Goal: Task Accomplishment & Management: Use online tool/utility

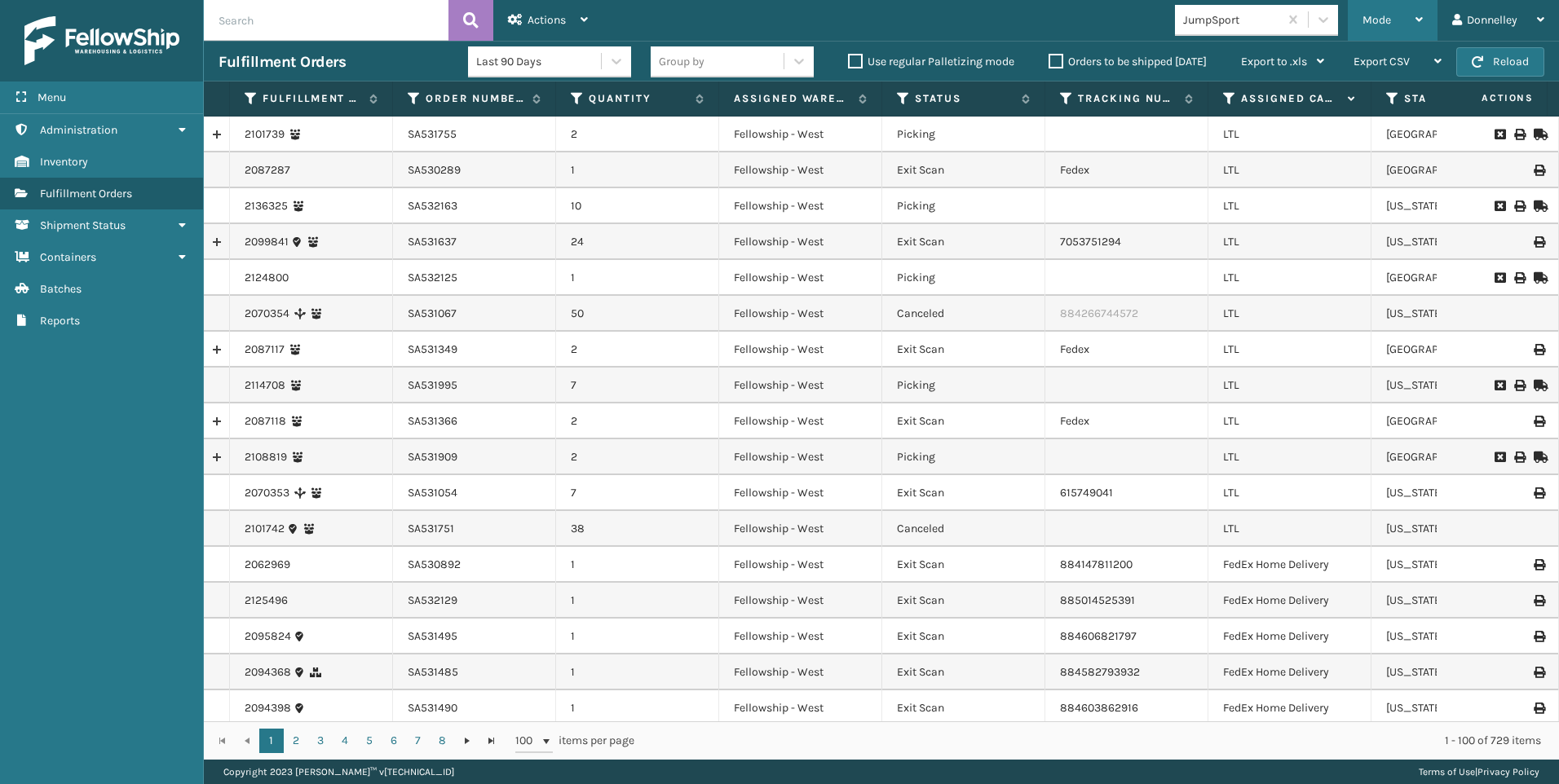
click at [1407, 15] on div "Mode" at bounding box center [1392, 20] width 60 height 41
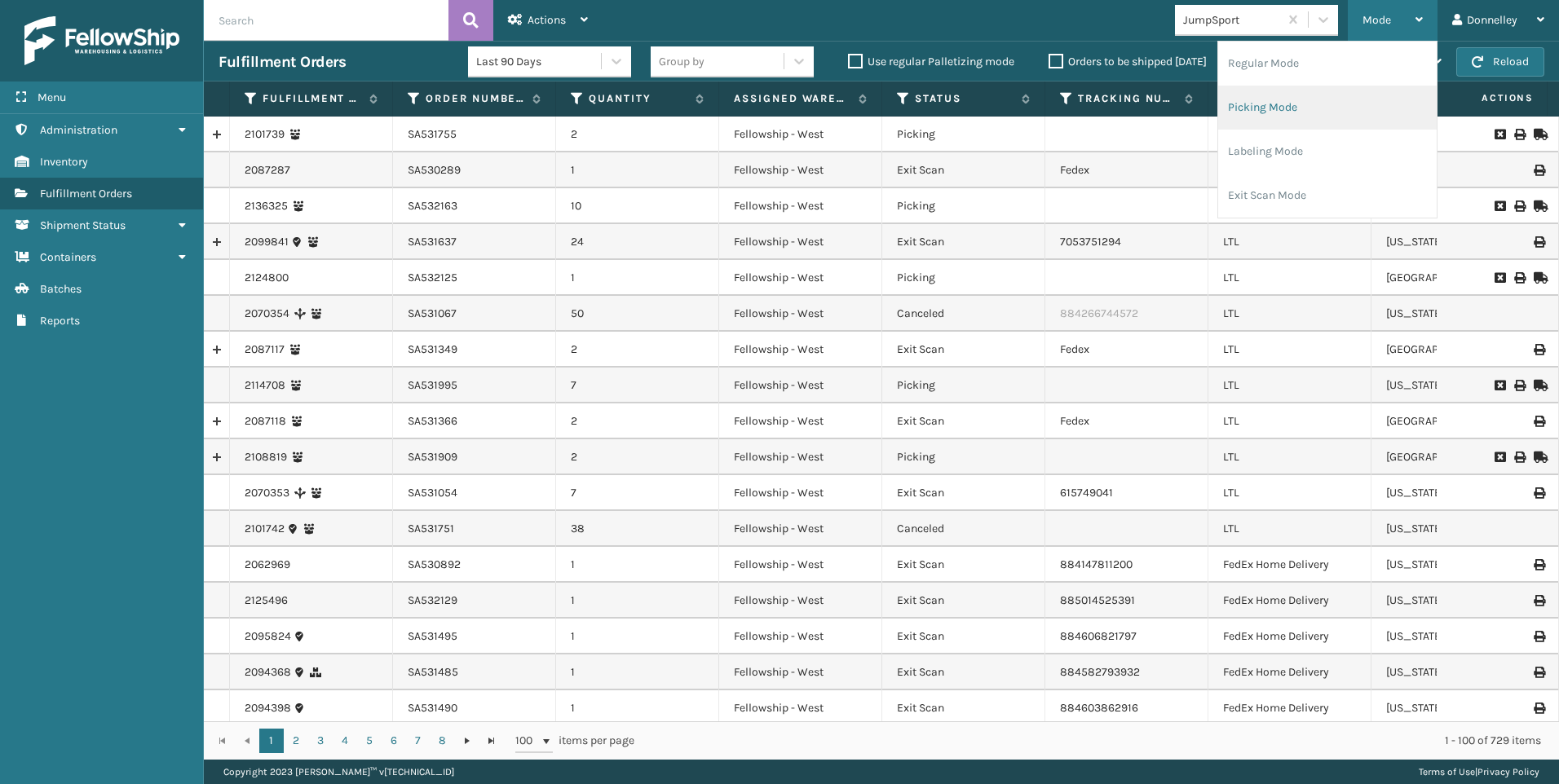
click at [1320, 88] on li "Picking Mode" at bounding box center [1327, 108] width 218 height 44
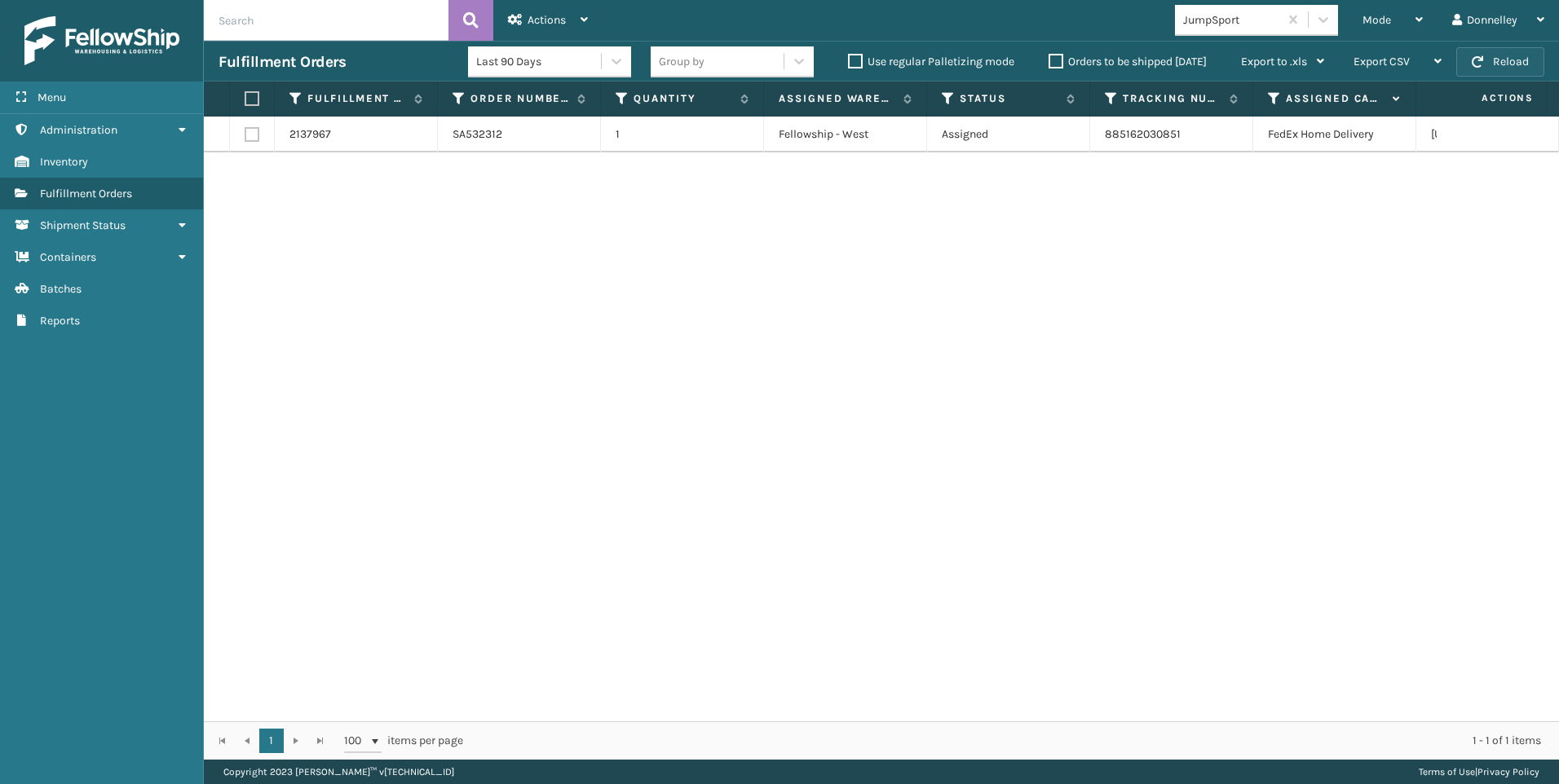
click at [1511, 58] on button "Reload" at bounding box center [1499, 61] width 88 height 29
click at [1515, 53] on button "Reload" at bounding box center [1499, 61] width 88 height 29
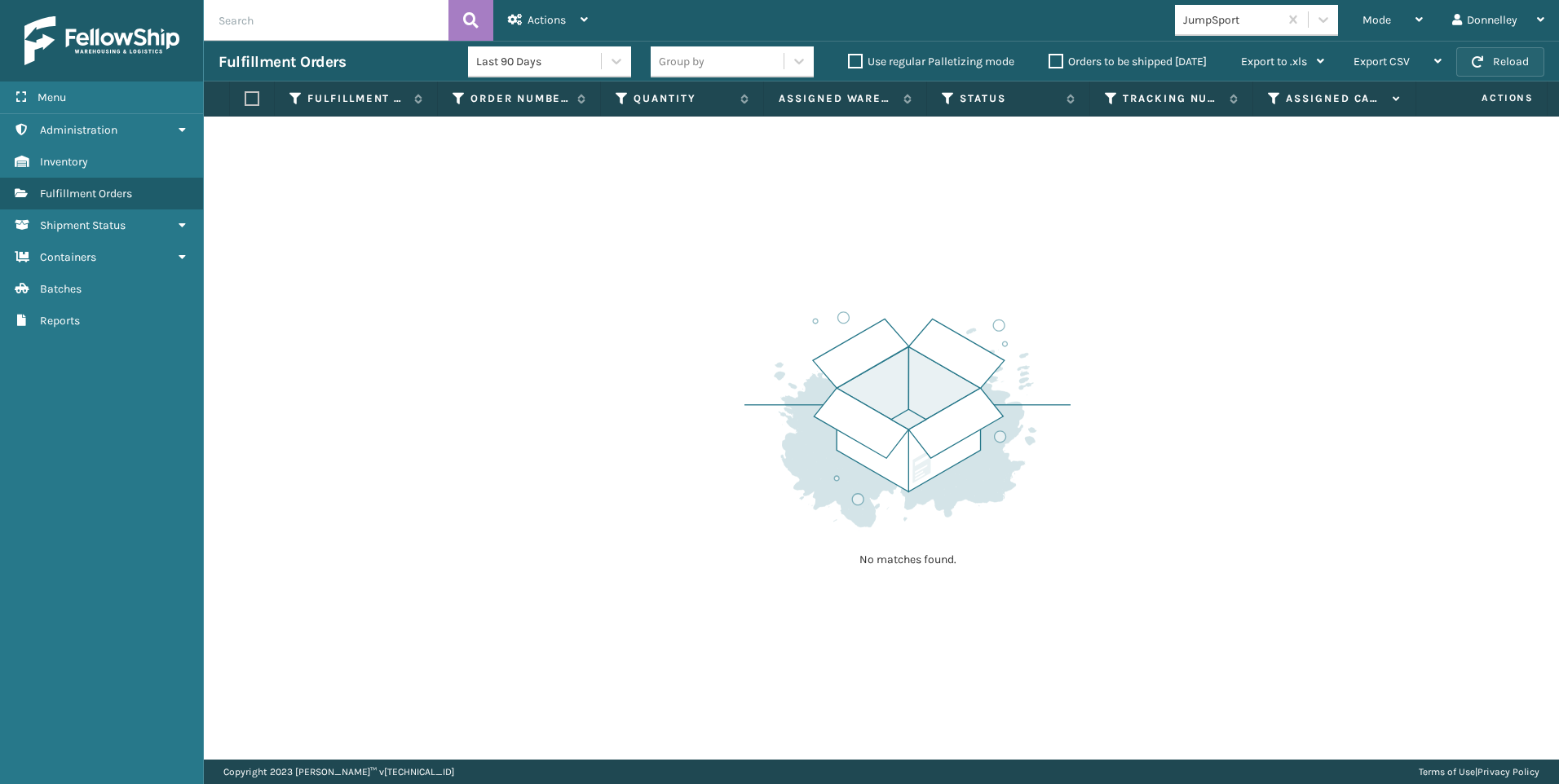
click at [1510, 53] on button "Reload" at bounding box center [1499, 61] width 88 height 29
click at [1491, 60] on button "Reload" at bounding box center [1499, 61] width 88 height 29
click at [1409, 18] on div "Mode" at bounding box center [1392, 20] width 60 height 41
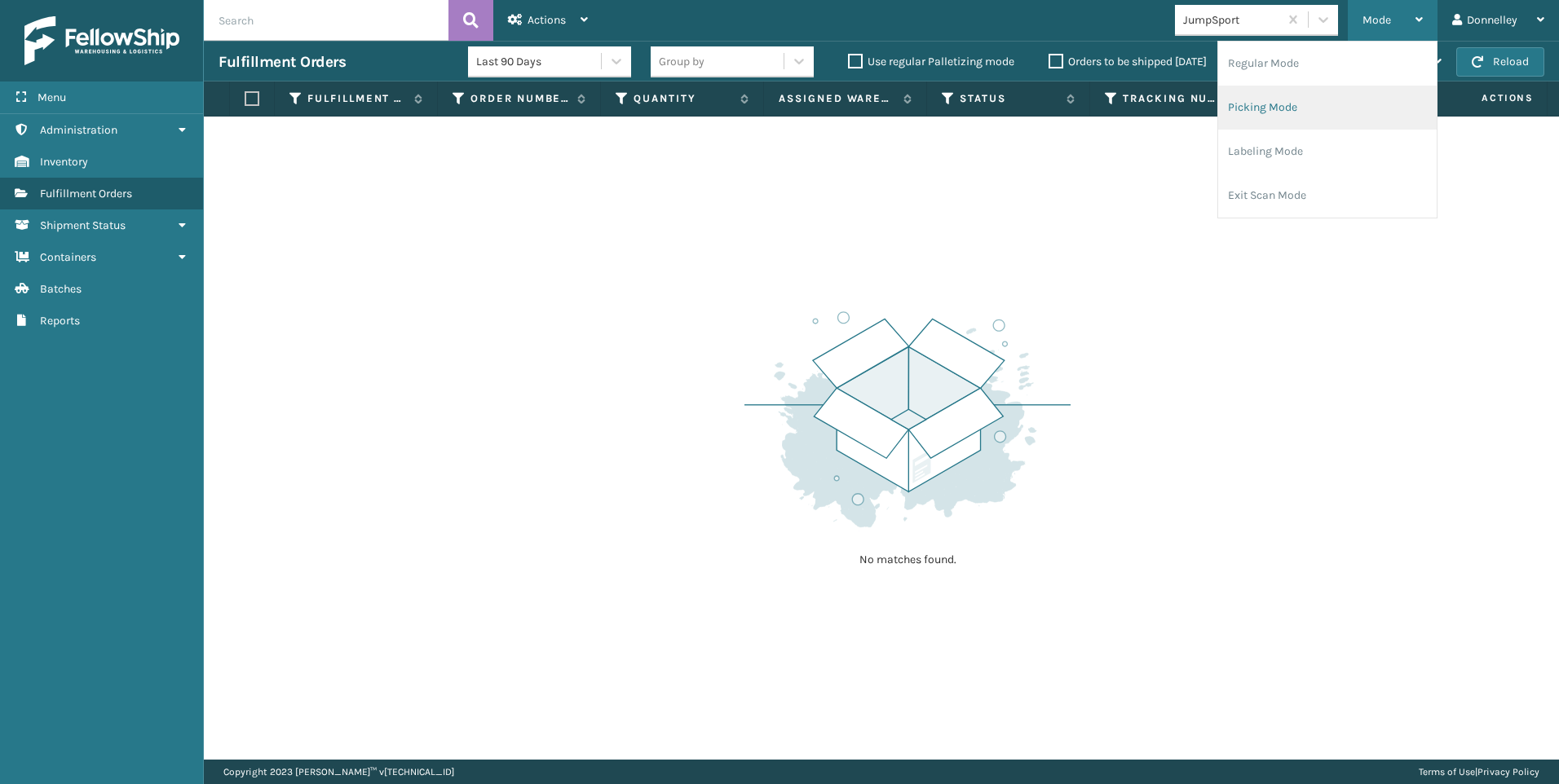
click at [1324, 115] on li "Picking Mode" at bounding box center [1327, 108] width 218 height 44
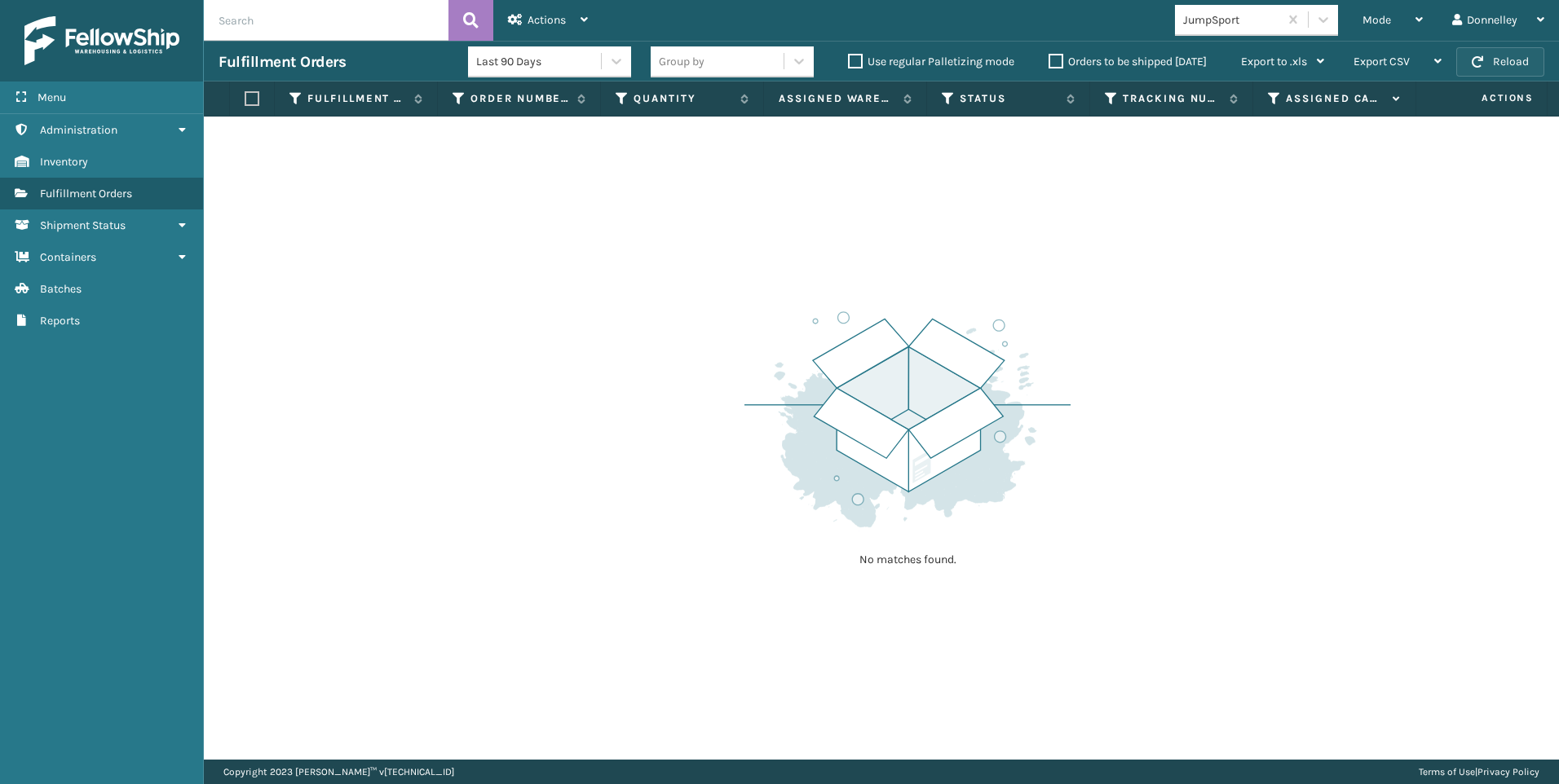
click at [1493, 62] on button "Reload" at bounding box center [1499, 61] width 88 height 29
click at [1500, 54] on button "Reload" at bounding box center [1499, 61] width 88 height 29
click at [1464, 63] on button "Reload" at bounding box center [1499, 61] width 88 height 29
